Goal: Complete application form: Complete application form

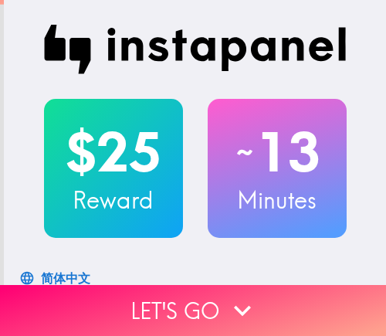
scroll to position [232, 0]
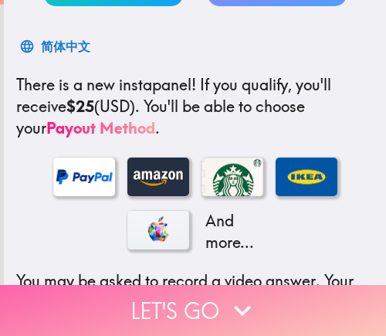
click at [205, 309] on button "Let's go" at bounding box center [193, 310] width 386 height 51
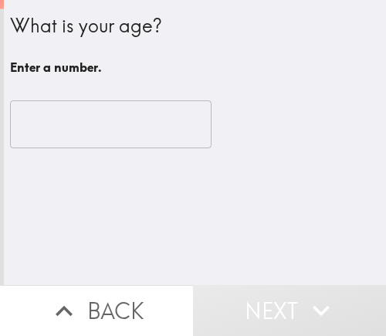
click at [93, 129] on input "number" at bounding box center [111, 124] width 202 height 48
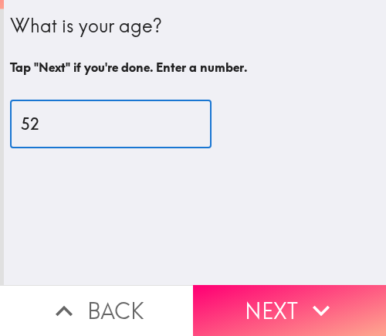
type input "52"
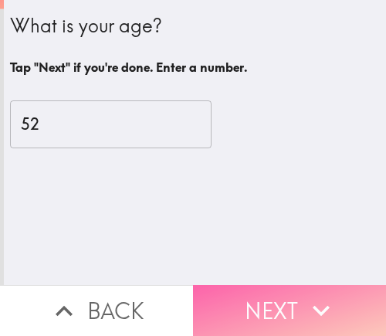
click at [264, 296] on button "Next" at bounding box center [289, 310] width 193 height 51
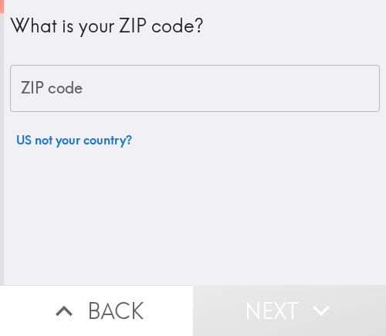
click at [119, 102] on input "ZIP code" at bounding box center [195, 89] width 370 height 48
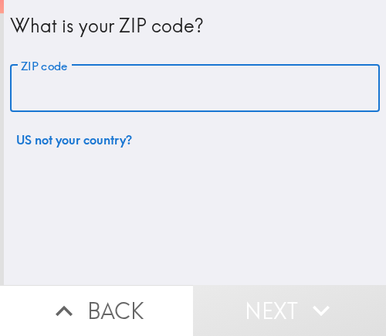
paste input "62901"
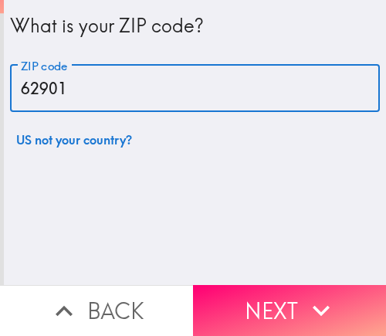
type input "62901"
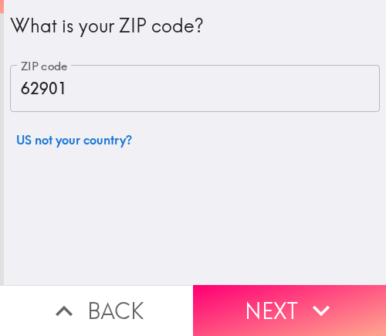
drag, startPoint x: 271, startPoint y: 300, endPoint x: 276, endPoint y: 289, distance: 11.8
click at [271, 300] on button "Next" at bounding box center [289, 310] width 193 height 51
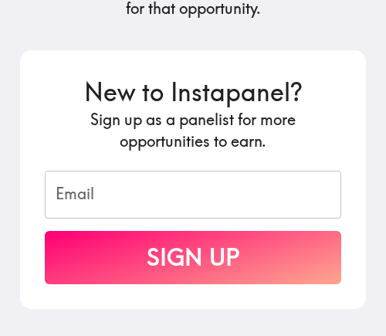
scroll to position [346, 0]
